Goal: Task Accomplishment & Management: Use online tool/utility

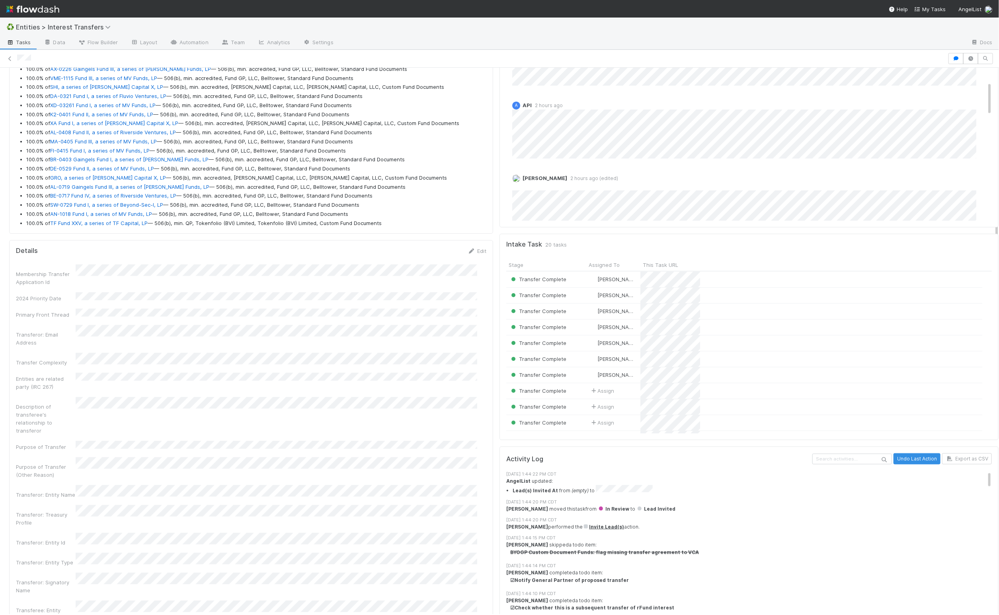
scroll to position [153, 467]
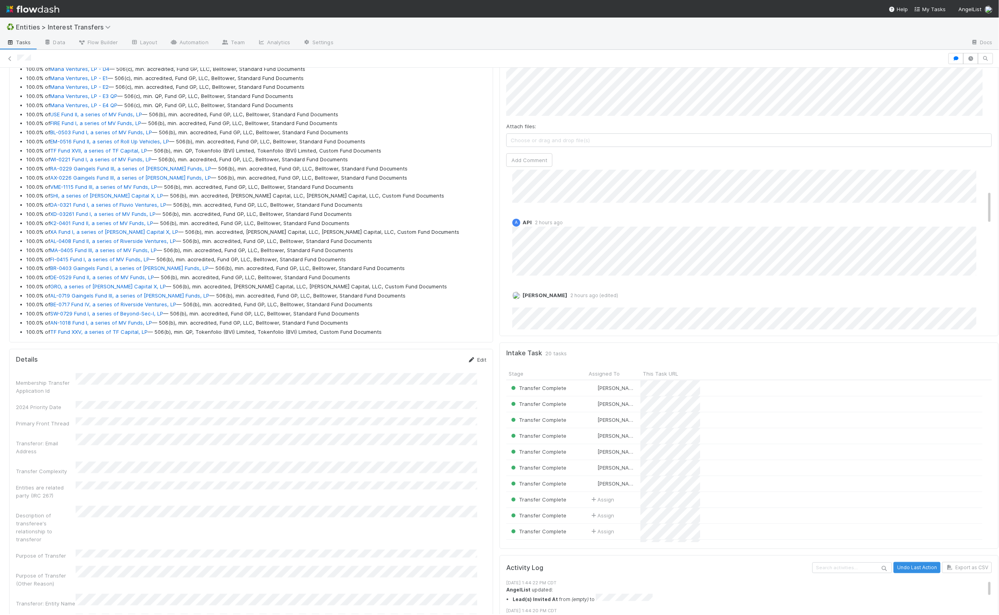
click at [315, 362] on icon at bounding box center [472, 359] width 8 height 5
click at [315, 365] on button "Save" at bounding box center [444, 363] width 23 height 14
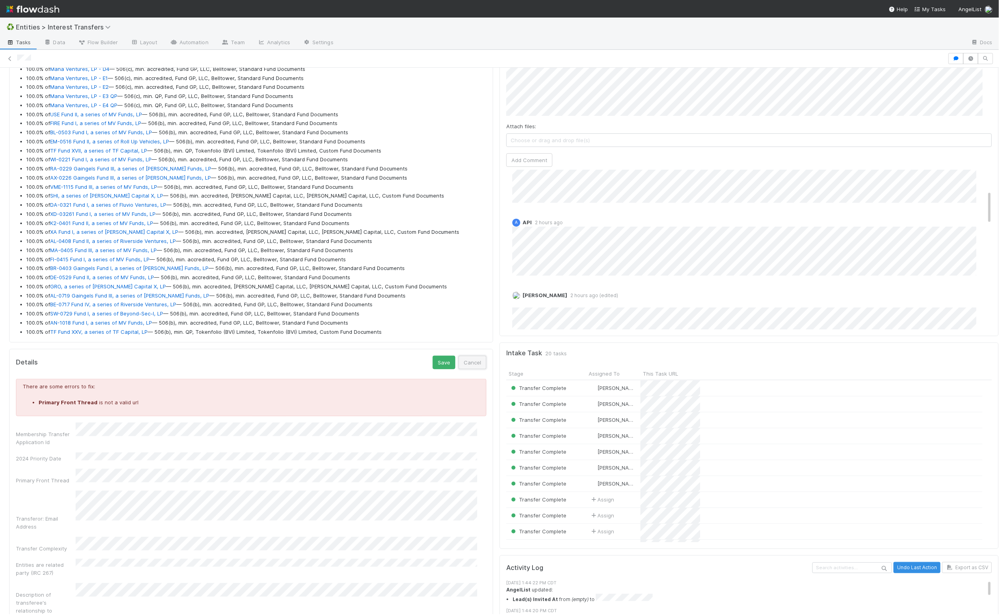
click at [315, 364] on button "Cancel" at bounding box center [473, 363] width 28 height 14
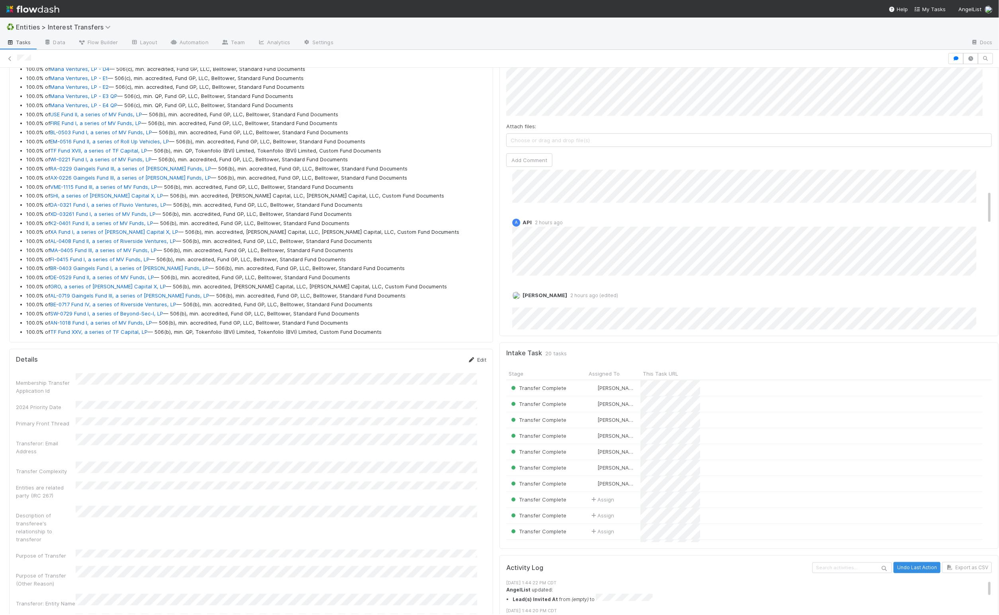
click at [315, 361] on link "Edit" at bounding box center [477, 359] width 19 height 6
click at [315, 361] on button "Save" at bounding box center [444, 363] width 23 height 14
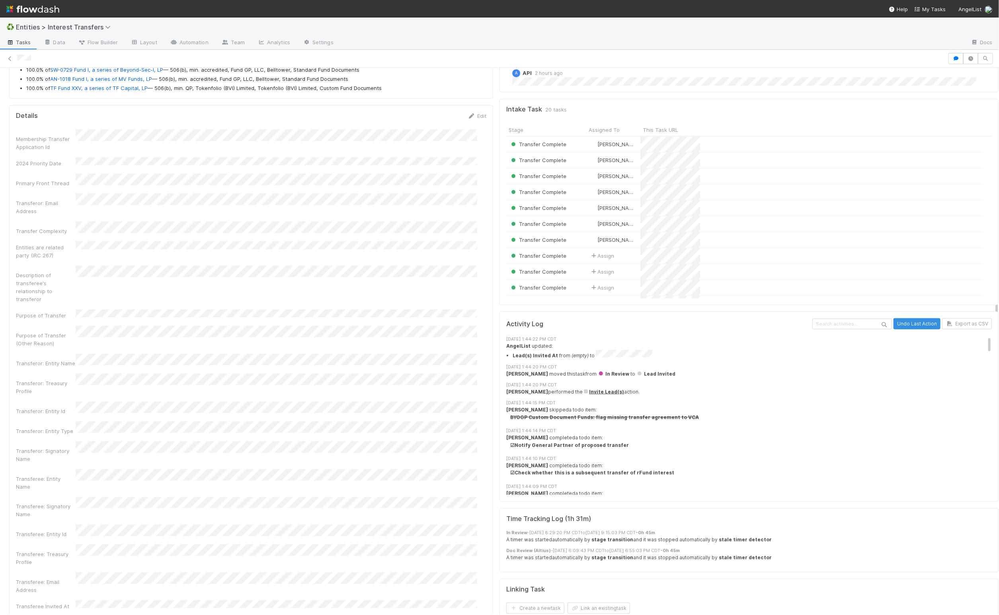
scroll to position [0, 0]
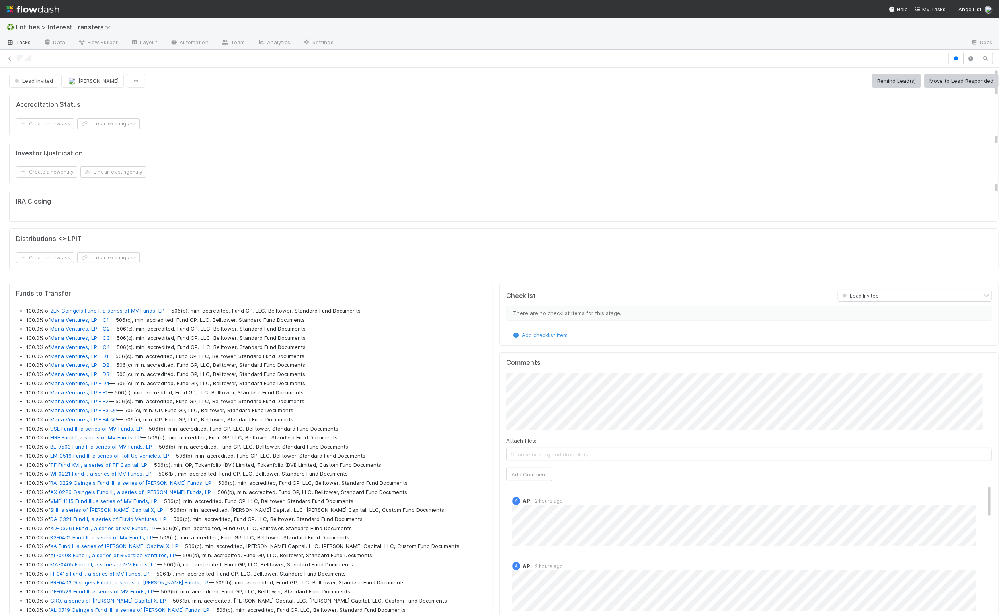
click at [315, 119] on form "Accreditation Status Create a new task Link an existing task" at bounding box center [504, 115] width 976 height 29
click at [315, 78] on button "Move to Lead Responded" at bounding box center [962, 81] width 74 height 14
click at [37, 76] on button "Lead Responded" at bounding box center [39, 81] width 61 height 14
click at [61, 117] on div "Lead Invited" at bounding box center [62, 116] width 112 height 14
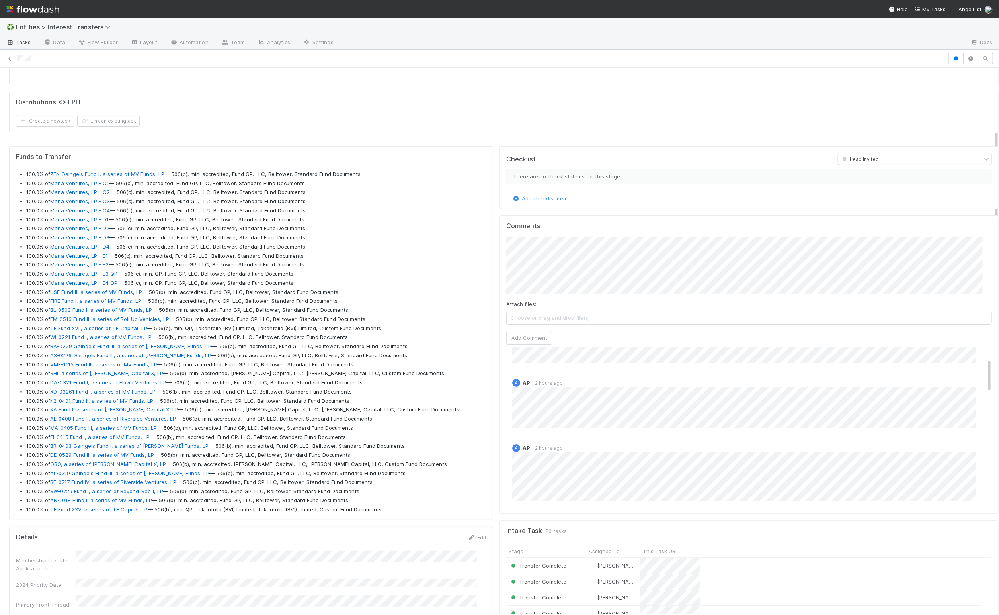
scroll to position [51, 0]
click at [315, 441] on div "Funds to Transfer 100.0% of ZEN Gaingels Fund I, a series of MV Funds, LP — 506…" at bounding box center [251, 333] width 484 height 374
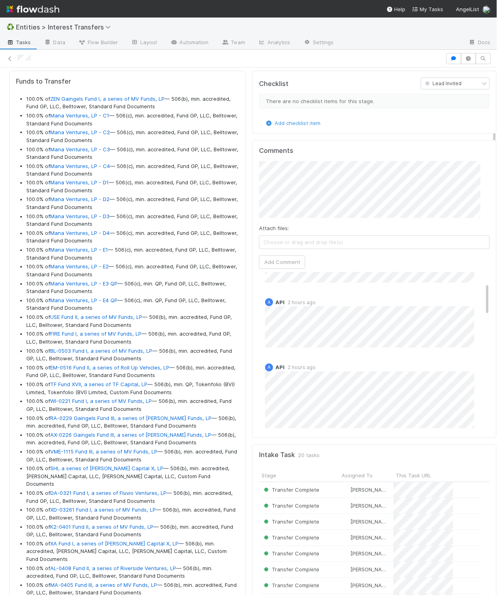
scroll to position [9, 9]
